Goal: Find contact information: Find contact information

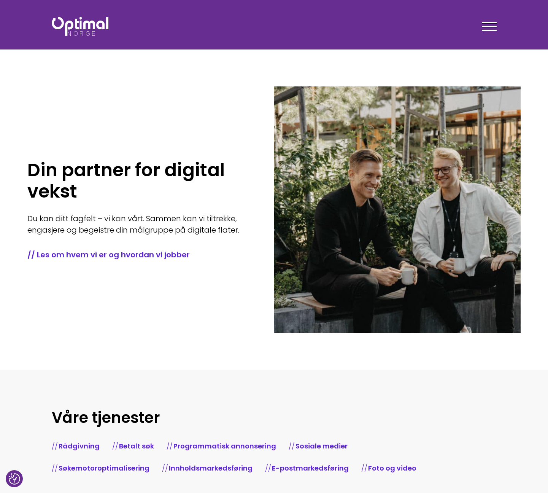
click at [493, 24] on div at bounding box center [489, 27] width 15 height 19
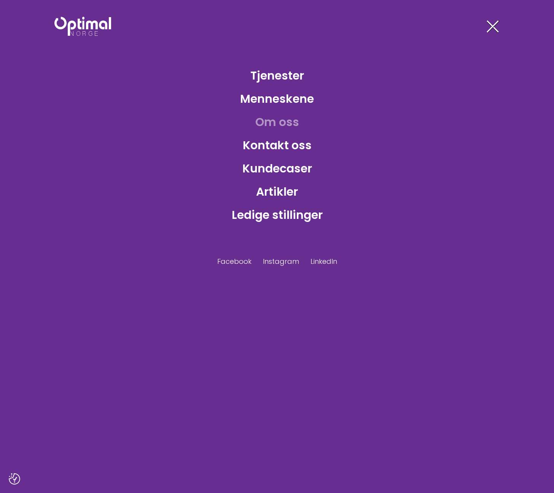
click at [281, 126] on link "Om oss" at bounding box center [277, 122] width 56 height 25
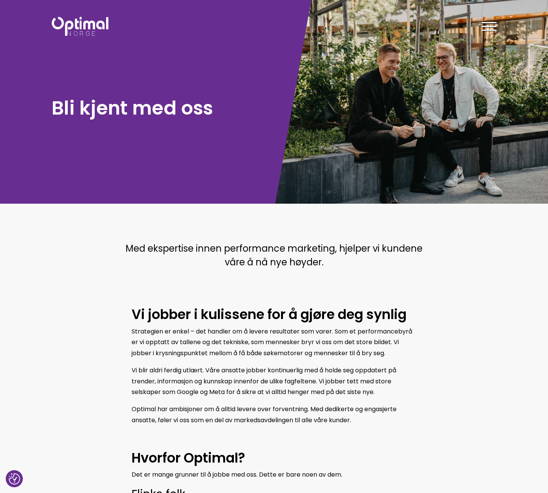
click at [497, 27] on div "Tjenester Menneskene Om oss Kontakt oss Kundecaser Artikler Ledige stillinger F…" at bounding box center [388, 26] width 228 height 22
click at [494, 23] on div at bounding box center [489, 27] width 15 height 19
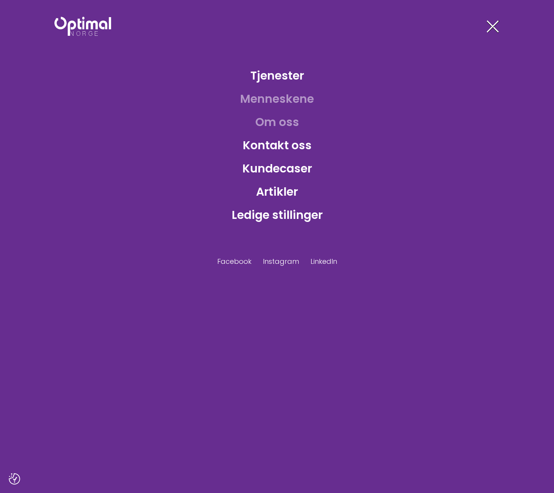
click at [270, 94] on link "Menneskene" at bounding box center [277, 98] width 86 height 25
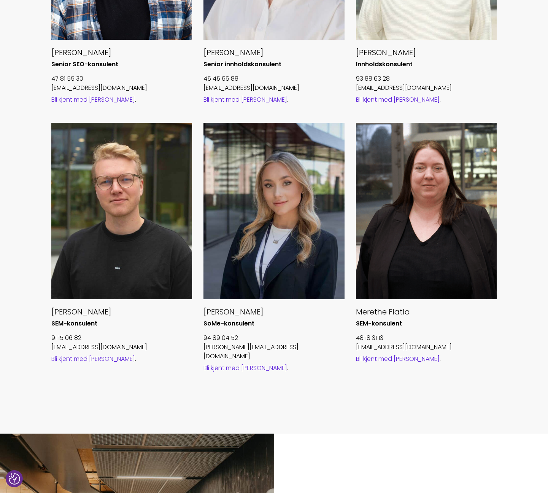
scroll to position [723, 0]
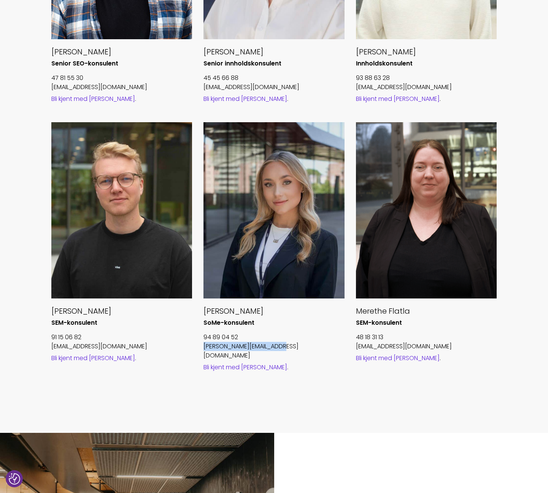
drag, startPoint x: 291, startPoint y: 345, endPoint x: 203, endPoint y: 348, distance: 88.7
click at [203, 348] on div "[PERSON_NAME]-konsulent 94 89 04 52 [EMAIL_ADDRESS][DOMAIN_NAME] Bli kjent med …" at bounding box center [274, 256] width 153 height 269
copy link "emilie.p@optimalnorge.no"
click at [314, 337] on p "94 89 04 52" at bounding box center [274, 336] width 141 height 9
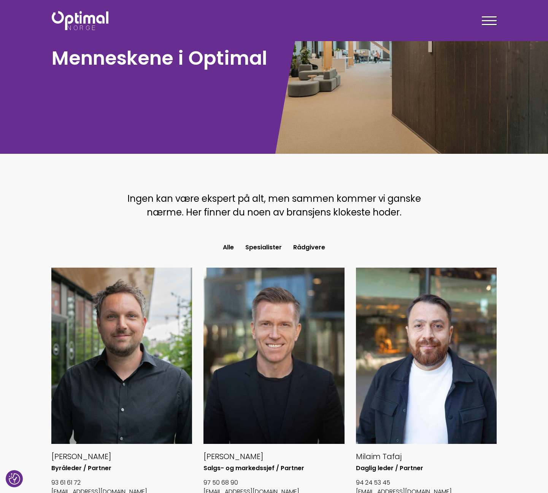
scroll to position [0, 0]
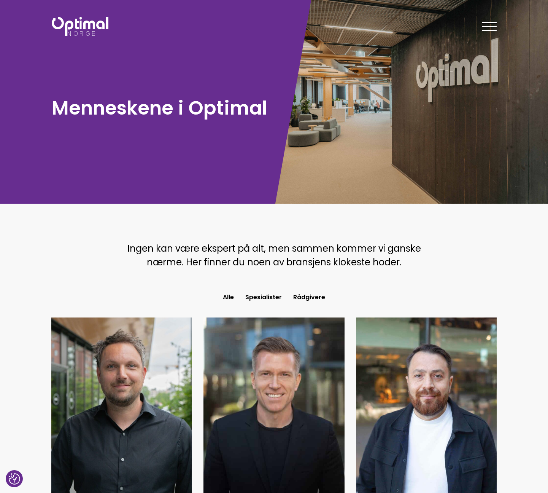
click at [187, 110] on h1 "Menneskene i Optimal" at bounding box center [161, 107] width 219 height 25
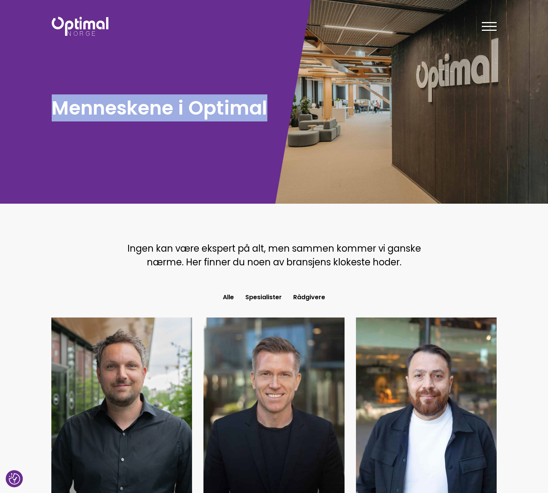
click at [187, 110] on h1 "Menneskene i Optimal" at bounding box center [161, 107] width 219 height 25
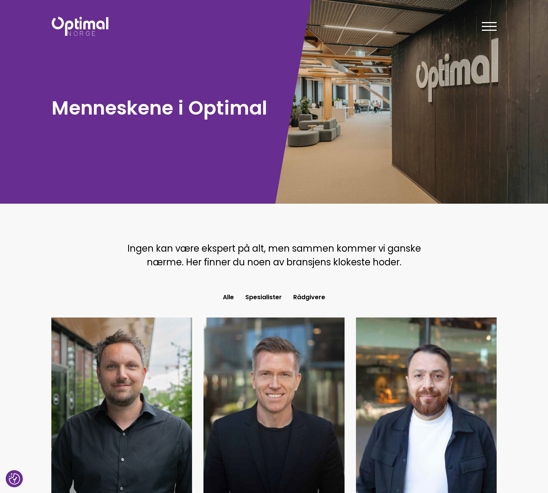
click at [256, 250] on span "Ingen kan være ekspert på alt, men sammen kommer vi ganske nærme. Her finner du…" at bounding box center [274, 255] width 294 height 26
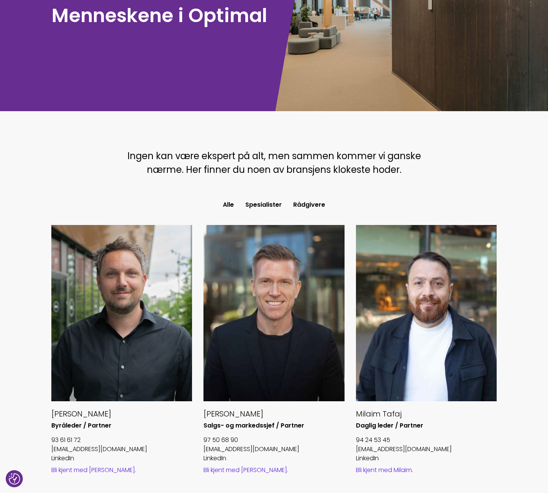
scroll to position [114, 0]
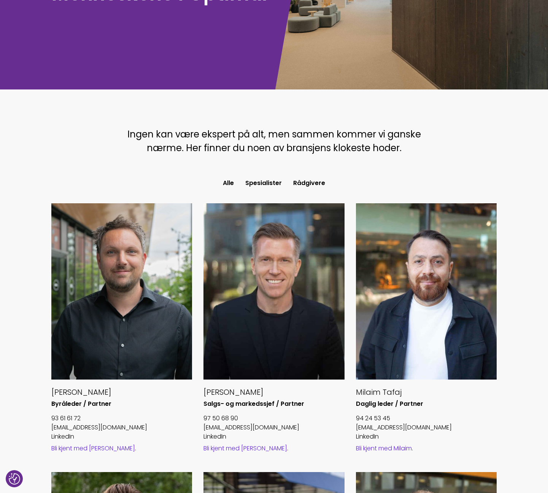
click at [340, 143] on span "Ingen kan være ekspert på alt, men sammen kommer vi ganske nærme. Her finner du…" at bounding box center [274, 141] width 294 height 26
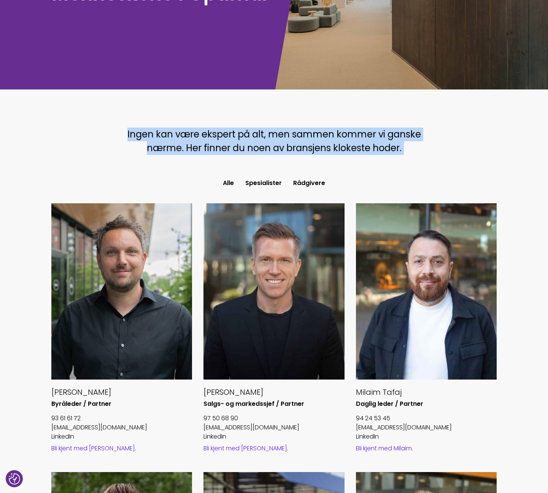
click at [340, 143] on span "Ingen kan være ekspert på alt, men sammen kommer vi ganske nærme. Her finner du…" at bounding box center [274, 141] width 294 height 26
click at [363, 140] on span "Ingen kan være ekspert på alt, men sammen kommer vi ganske nærme. Her finner du…" at bounding box center [274, 141] width 294 height 26
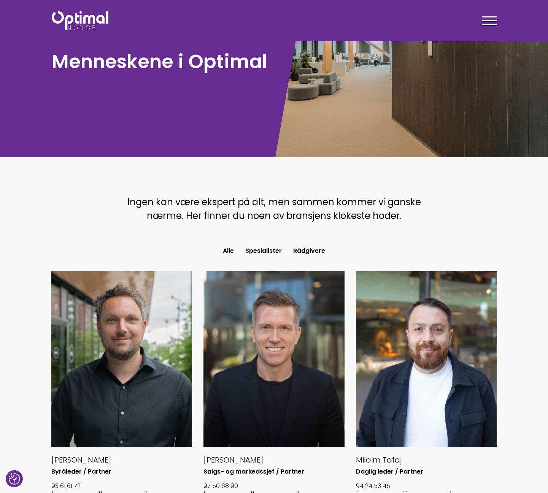
scroll to position [0, 0]
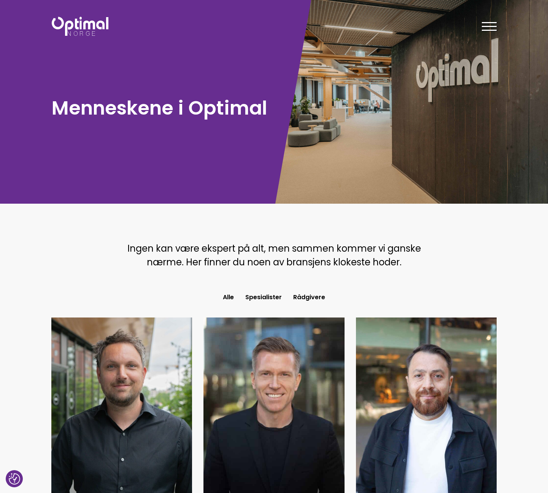
click at [356, 249] on span "Ingen kan være ekspert på alt, men sammen kommer vi ganske nærme. Her finner du…" at bounding box center [274, 255] width 294 height 26
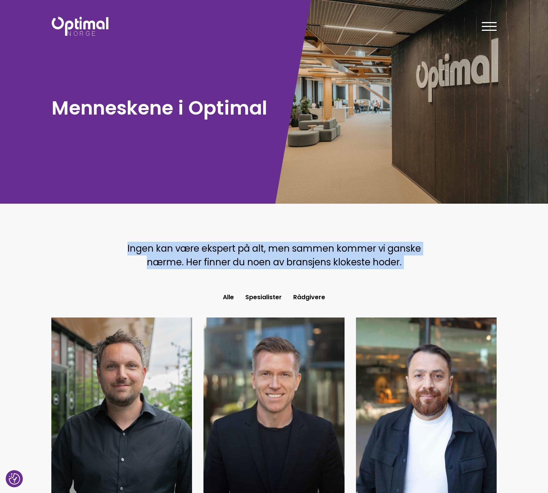
click at [356, 249] on span "Ingen kan være ekspert på alt, men sammen kommer vi ganske nærme. Her finner du…" at bounding box center [274, 255] width 294 height 26
click at [362, 251] on span "Ingen kan være ekspert på alt, men sammen kommer vi ganske nærme. Her finner du…" at bounding box center [274, 255] width 294 height 26
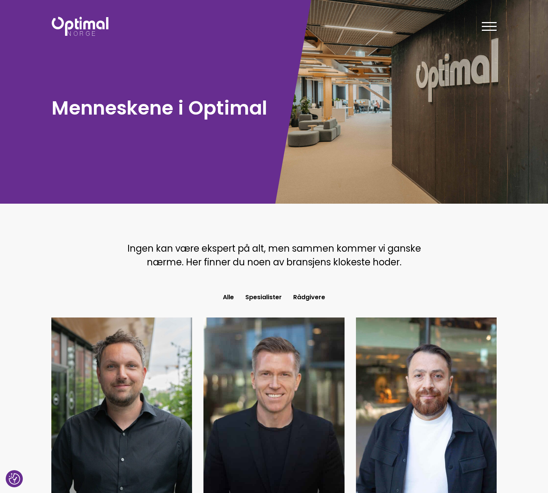
click at [362, 251] on span "Ingen kan være ekspert på alt, men sammen kommer vi ganske nærme. Her finner du…" at bounding box center [274, 255] width 294 height 26
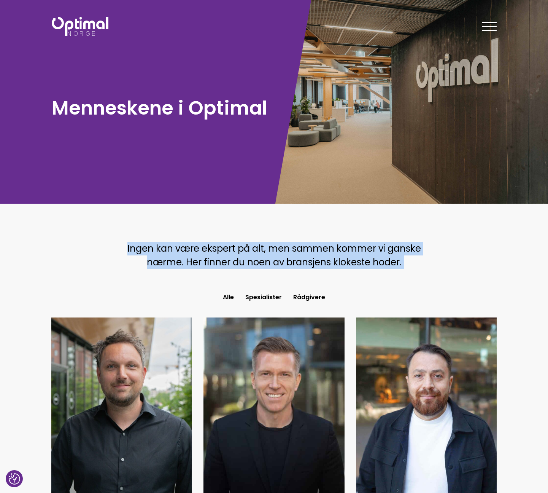
click at [362, 251] on span "Ingen kan være ekspert på alt, men sammen kommer vi ganske nærme. Her finner du…" at bounding box center [274, 255] width 294 height 26
click at [380, 254] on p "Ingen kan være ekspert på alt, men sammen kommer vi ganske nærme. Her finner du…" at bounding box center [274, 255] width 300 height 27
drag, startPoint x: 405, startPoint y: 260, endPoint x: 127, endPoint y: 252, distance: 277.4
click at [127, 252] on p "Ingen kan være ekspert på alt, men sammen kommer vi ganske nærme. Her finner du…" at bounding box center [274, 255] width 300 height 27
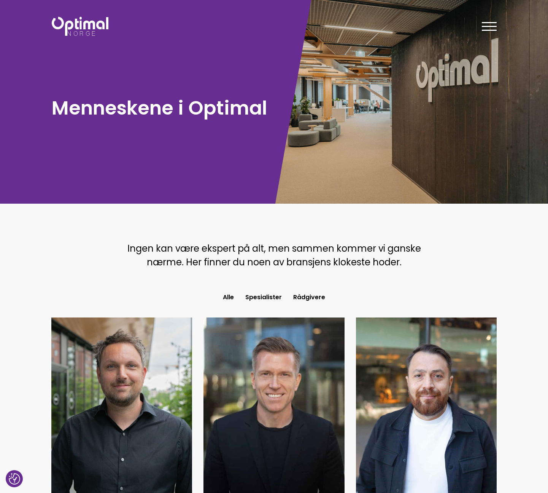
click at [138, 247] on span "Ingen kan være ekspert på alt, men sammen kommer vi ganske nærme. Her finner du…" at bounding box center [274, 255] width 294 height 26
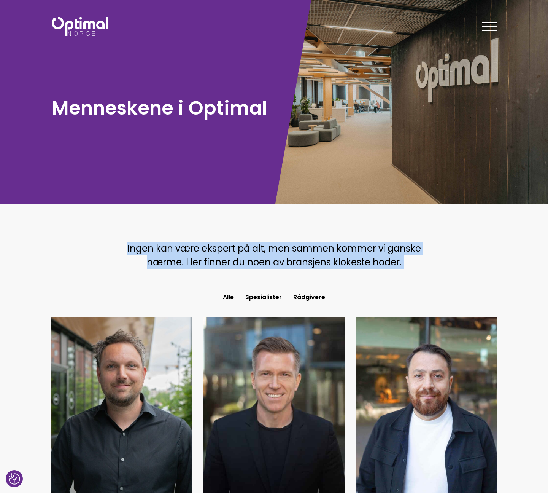
click at [138, 247] on span "Ingen kan være ekspert på alt, men sammen kommer vi ganske nærme. Her finner du…" at bounding box center [274, 255] width 294 height 26
click at [176, 253] on span "Ingen kan være ekspert på alt, men sammen kommer vi ganske nærme. Her finner du…" at bounding box center [274, 255] width 294 height 26
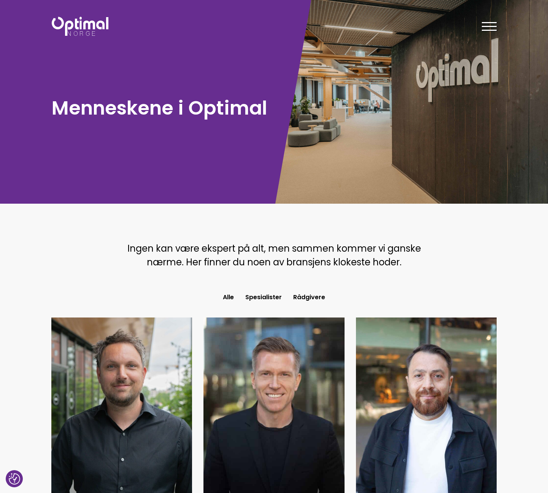
click at [233, 112] on h1 "Menneskene i Optimal" at bounding box center [161, 107] width 219 height 25
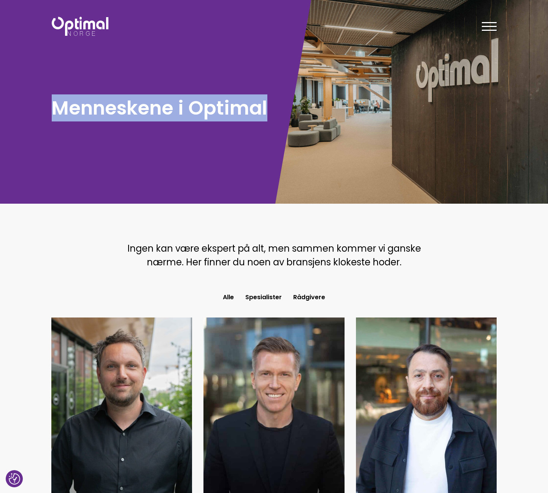
click at [233, 112] on h1 "Menneskene i Optimal" at bounding box center [161, 107] width 219 height 25
click at [188, 107] on h1 "Menneskene i Optimal" at bounding box center [161, 107] width 219 height 25
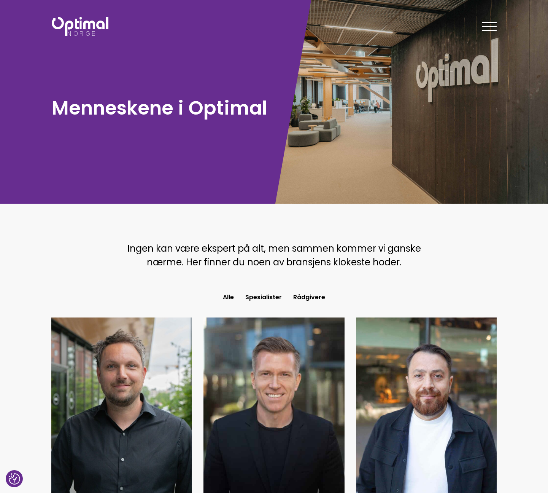
click at [264, 247] on span "Ingen kan være ekspert på alt, men sammen kommer vi ganske nærme. Her finner du…" at bounding box center [274, 255] width 294 height 26
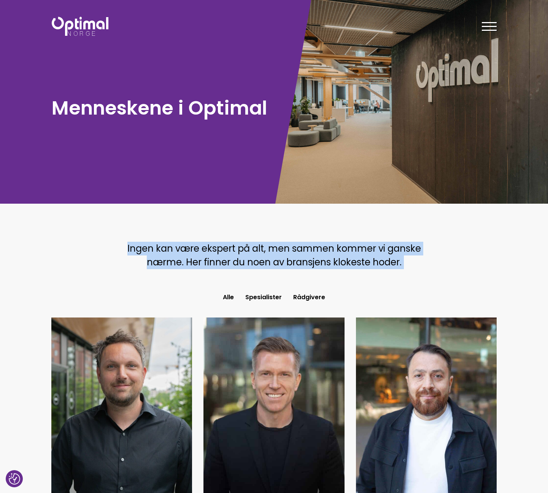
click at [264, 247] on span "Ingen kan være ekspert på alt, men sammen kommer vi ganske nærme. Her finner du…" at bounding box center [274, 255] width 294 height 26
click at [280, 248] on span "Ingen kan være ekspert på alt, men sammen kommer vi ganske nærme. Her finner du…" at bounding box center [274, 255] width 294 height 26
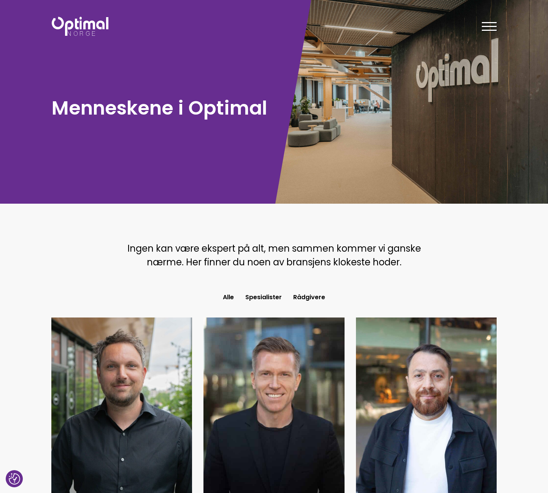
click at [96, 35] on img at bounding box center [80, 26] width 57 height 19
